Goal: Task Accomplishment & Management: Complete application form

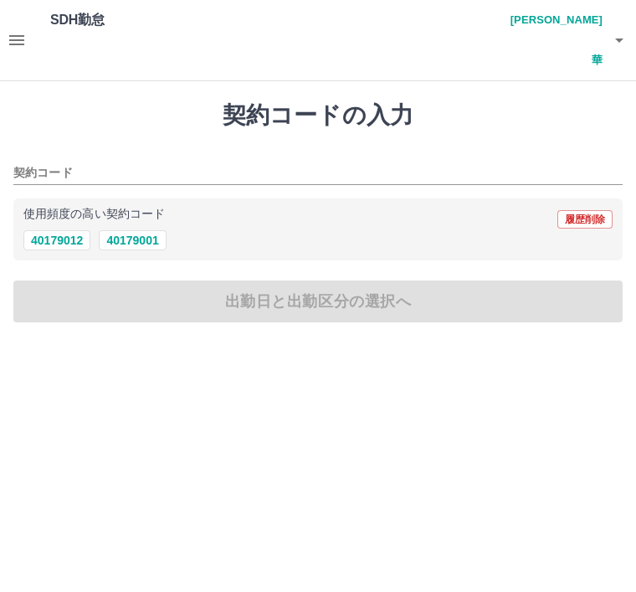
click at [626, 30] on icon "button" at bounding box center [619, 40] width 20 height 20
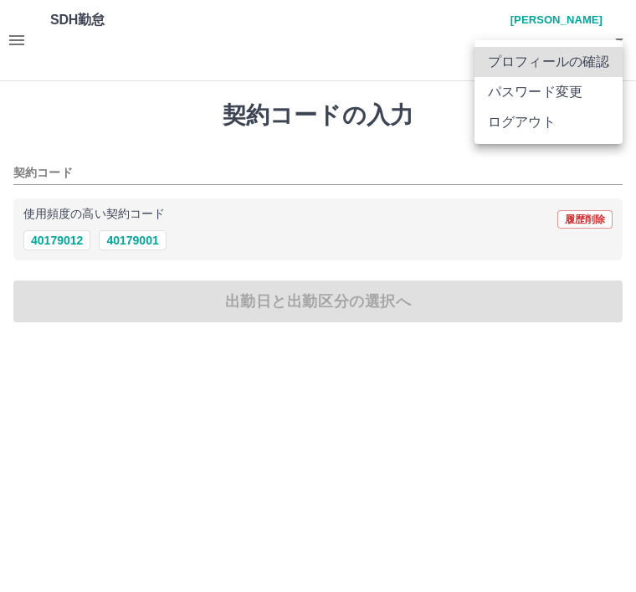
click at [527, 136] on li "ログアウト" at bounding box center [549, 122] width 148 height 30
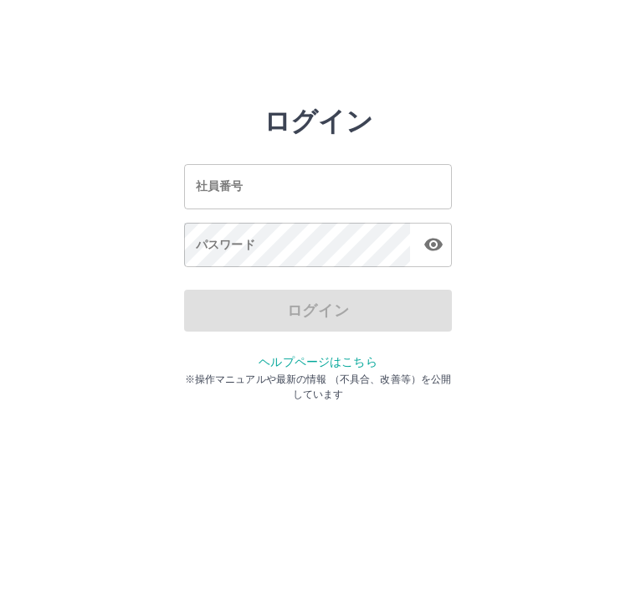
click at [209, 191] on div "社員番号 社員番号" at bounding box center [318, 186] width 268 height 44
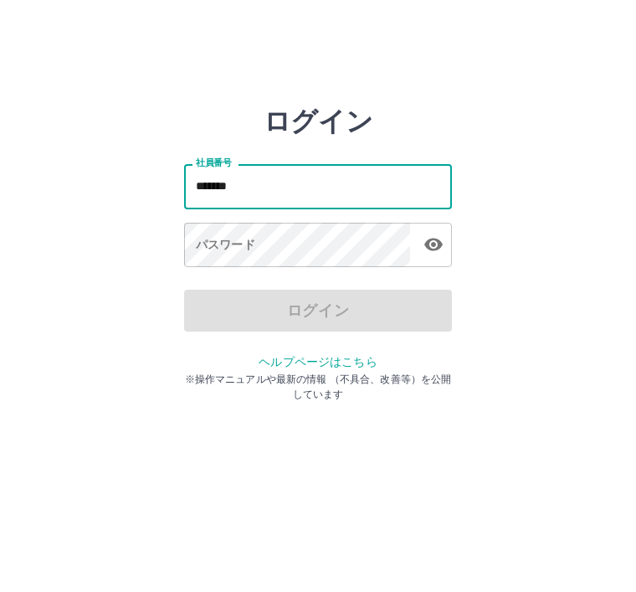
type input "*******"
click at [197, 251] on div "パスワード パスワード" at bounding box center [318, 246] width 268 height 47
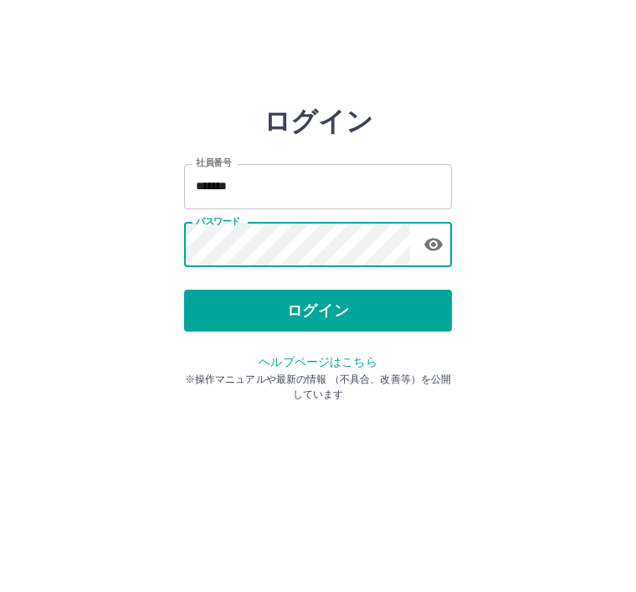
click at [290, 321] on button "ログイン" at bounding box center [318, 311] width 268 height 42
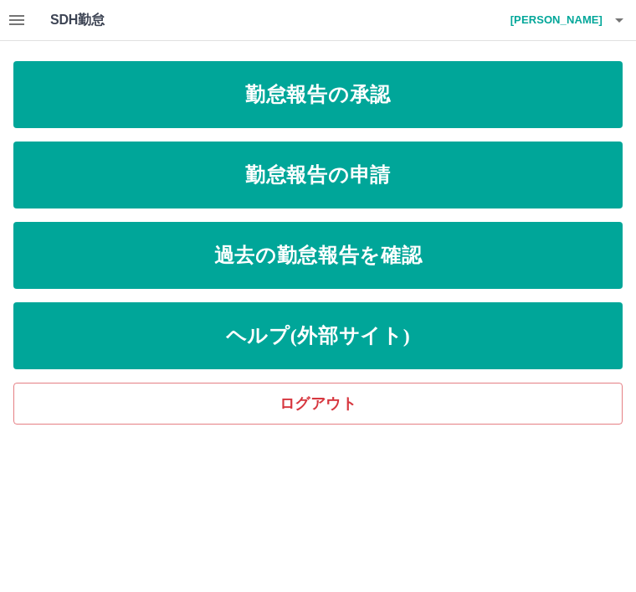
click at [392, 182] on link "勤怠報告の申請" at bounding box center [317, 174] width 609 height 67
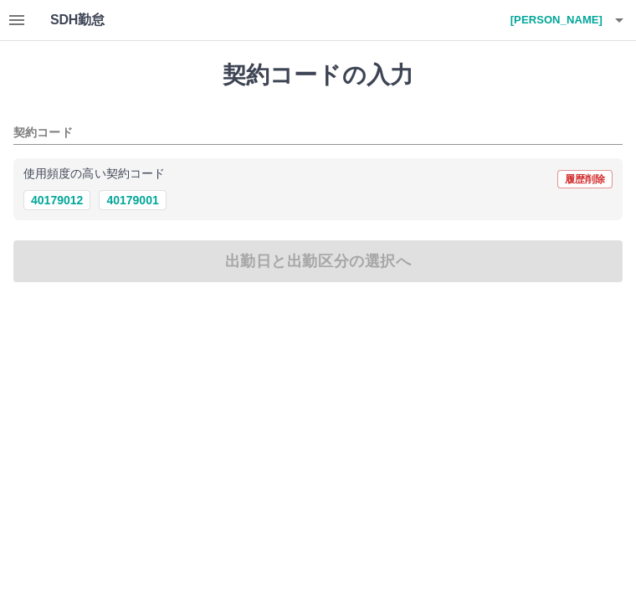
click at [153, 205] on button "40179001" at bounding box center [132, 200] width 67 height 20
type input "********"
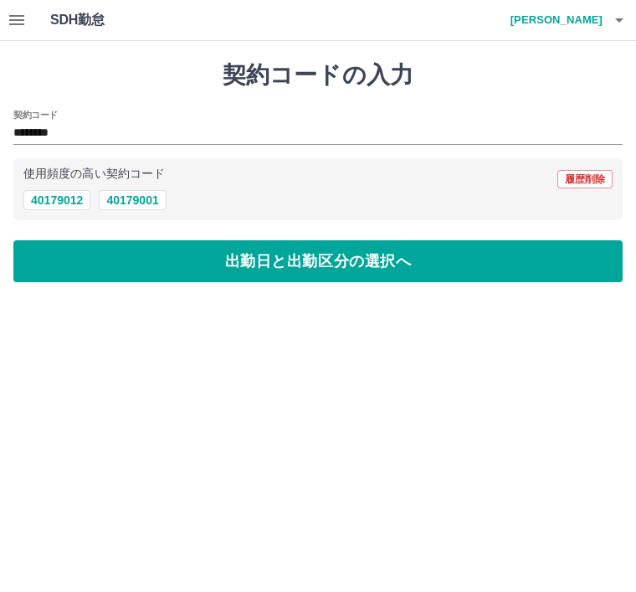
click at [143, 268] on button "出勤日と出勤区分の選択へ" at bounding box center [317, 261] width 609 height 42
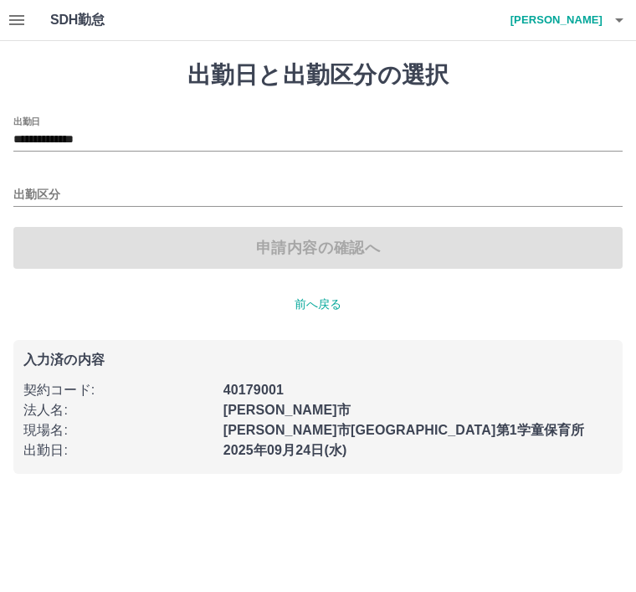
click at [41, 197] on input "出勤区分" at bounding box center [317, 195] width 609 height 21
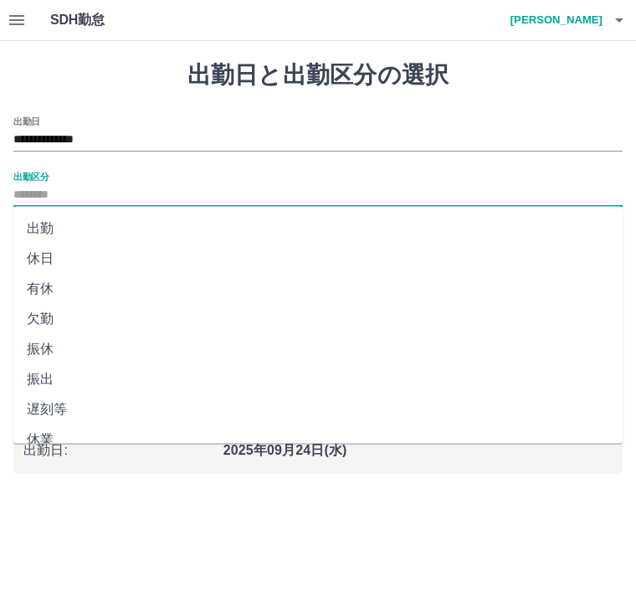
click at [56, 232] on li "出勤" at bounding box center [317, 228] width 609 height 30
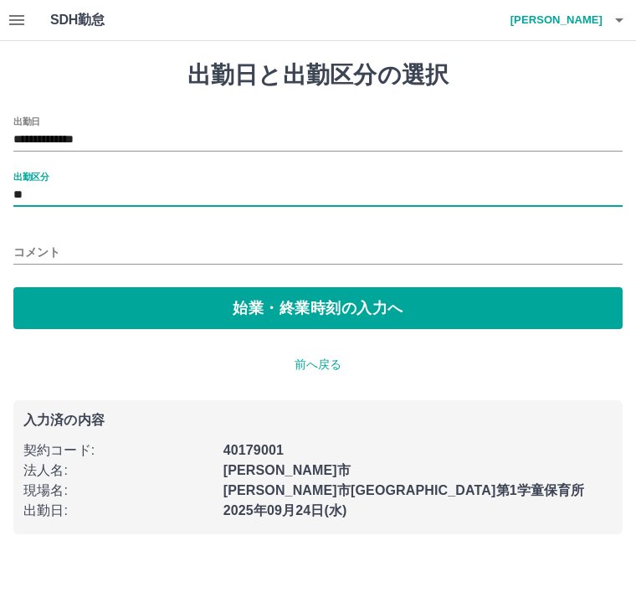
type input "**"
click at [154, 317] on button "始業・終業時刻の入力へ" at bounding box center [317, 308] width 609 height 42
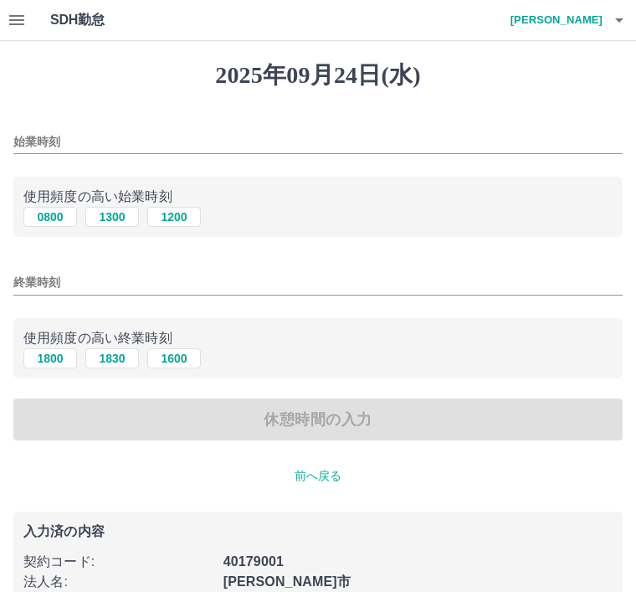
click at [28, 141] on input "始業時刻" at bounding box center [317, 142] width 609 height 24
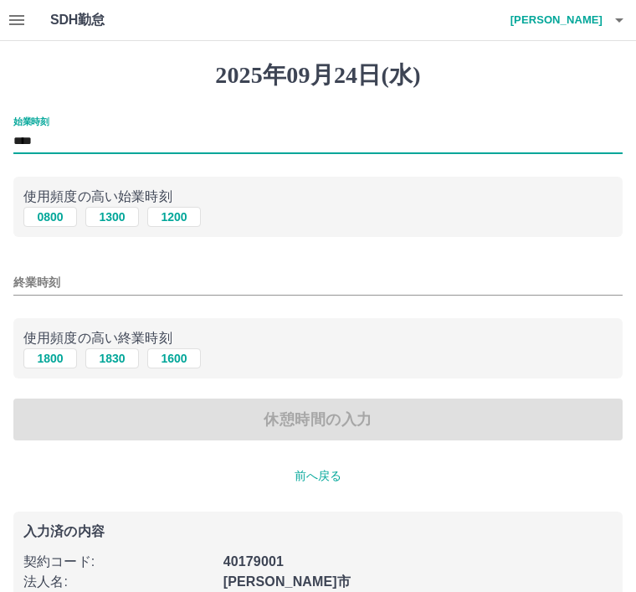
type input "****"
click at [39, 283] on input "終業時刻" at bounding box center [317, 282] width 609 height 24
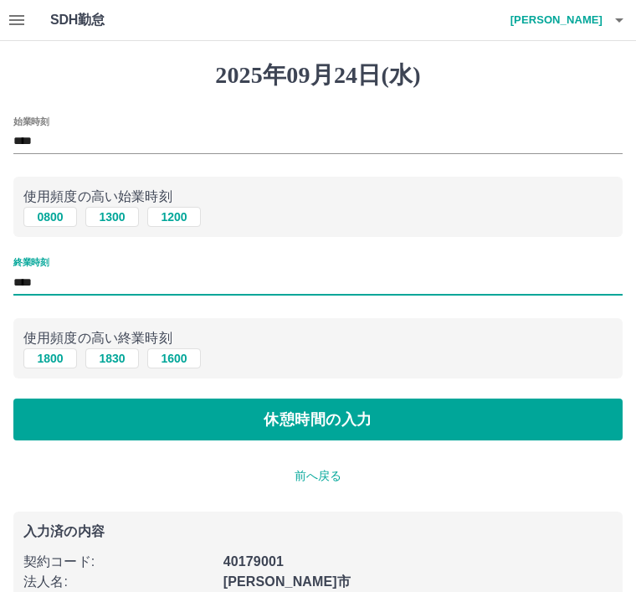
type input "****"
click at [343, 425] on button "休憩時間の入力" at bounding box center [317, 420] width 609 height 42
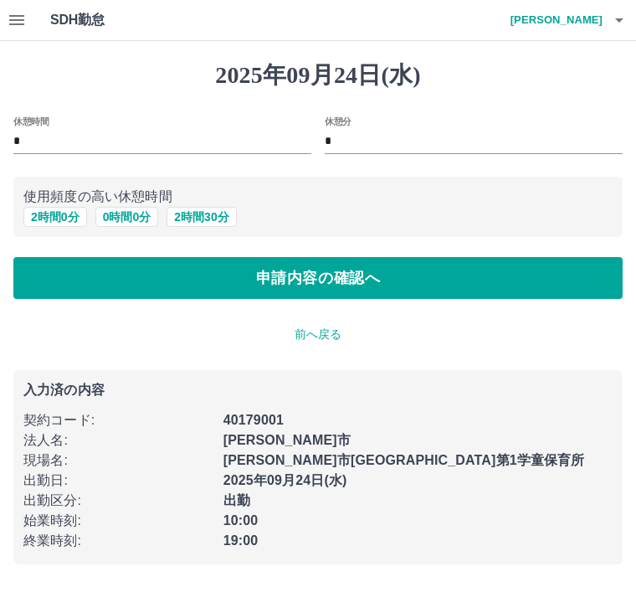
click at [51, 146] on input "*" at bounding box center [162, 142] width 298 height 24
click at [311, 281] on button "申請内容の確認へ" at bounding box center [317, 278] width 609 height 42
type input "*"
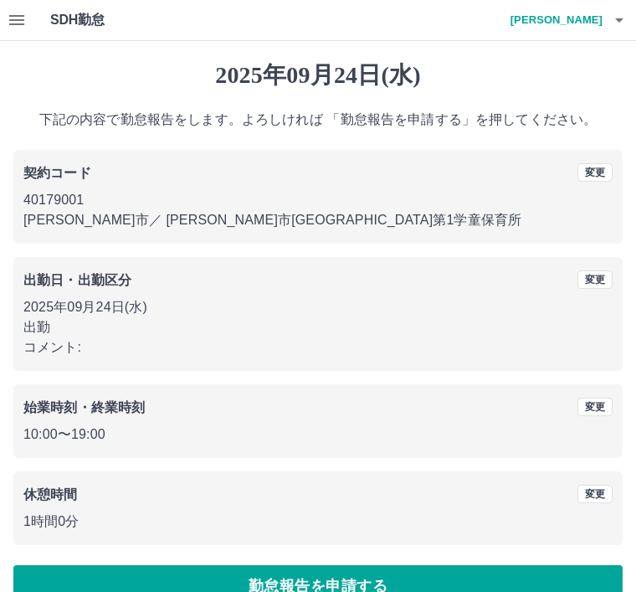
scroll to position [34, 0]
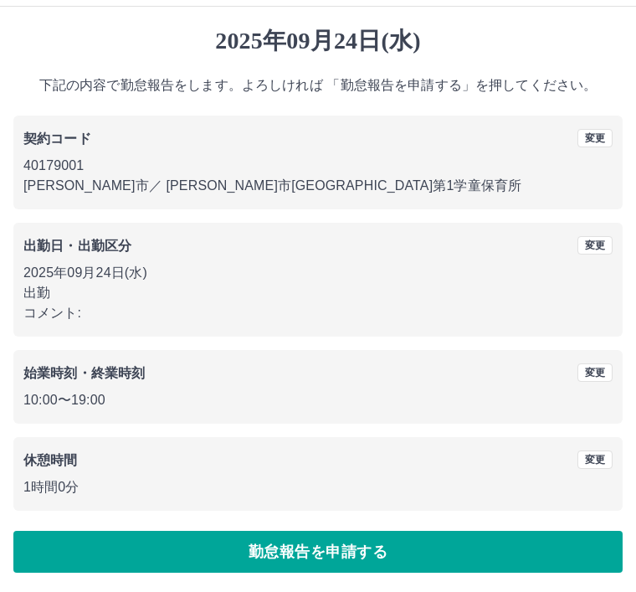
click at [372, 553] on button "勤怠報告を申請する" at bounding box center [317, 552] width 609 height 42
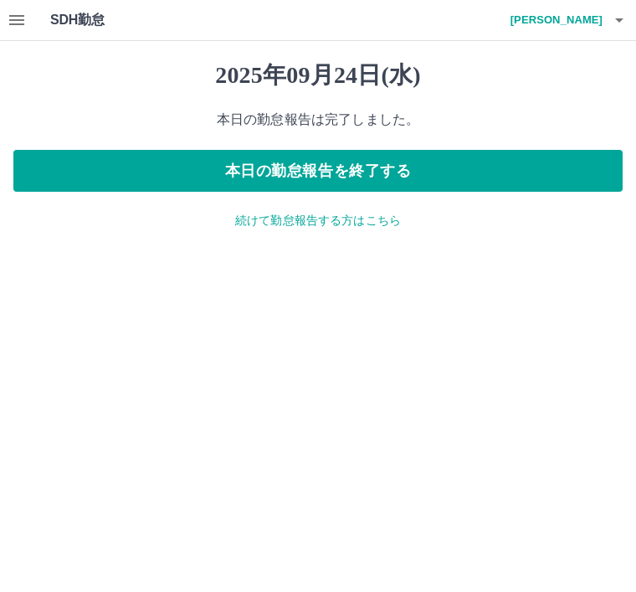
click at [624, 23] on icon "button" at bounding box center [619, 20] width 20 height 20
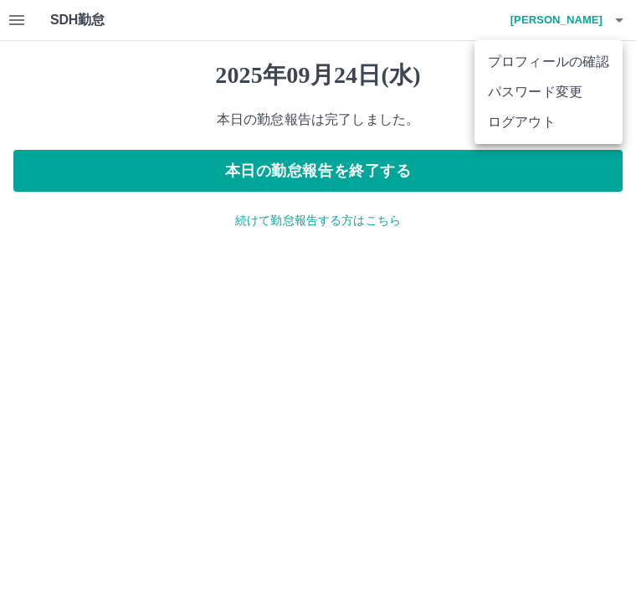
click at [285, 426] on div at bounding box center [318, 296] width 636 height 592
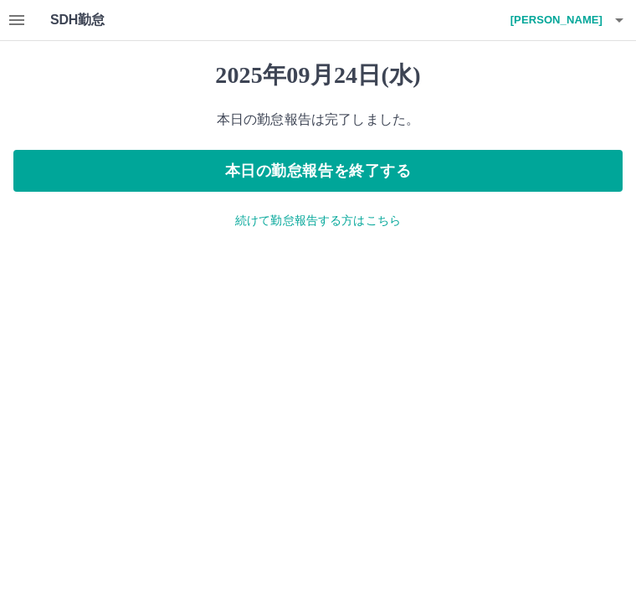
click at [22, 13] on icon "button" at bounding box center [17, 20] width 20 height 20
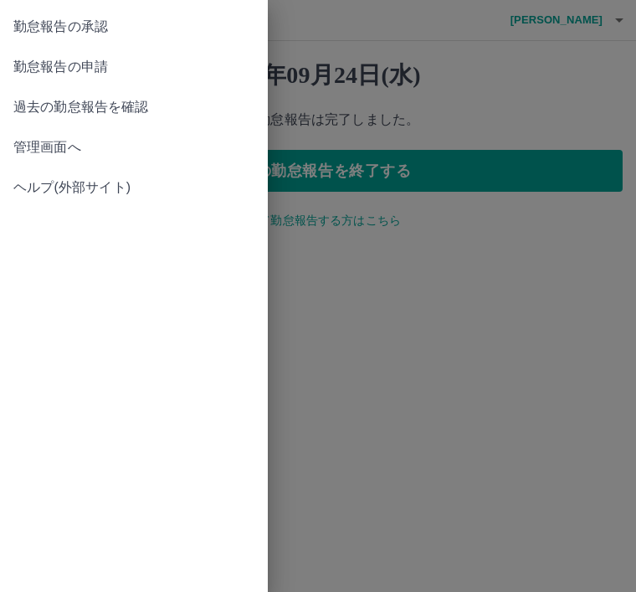
click at [100, 28] on span "勤怠報告の承認" at bounding box center [133, 27] width 241 height 20
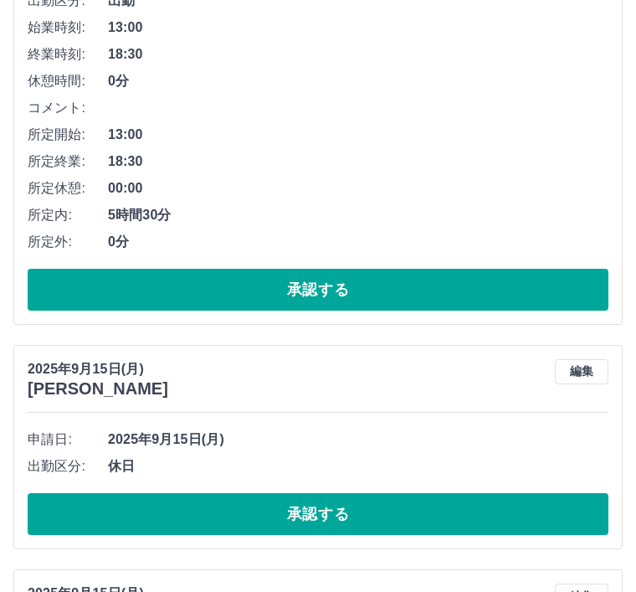
scroll to position [3965, 0]
